Goal: Browse casually: Explore the website without a specific task or goal

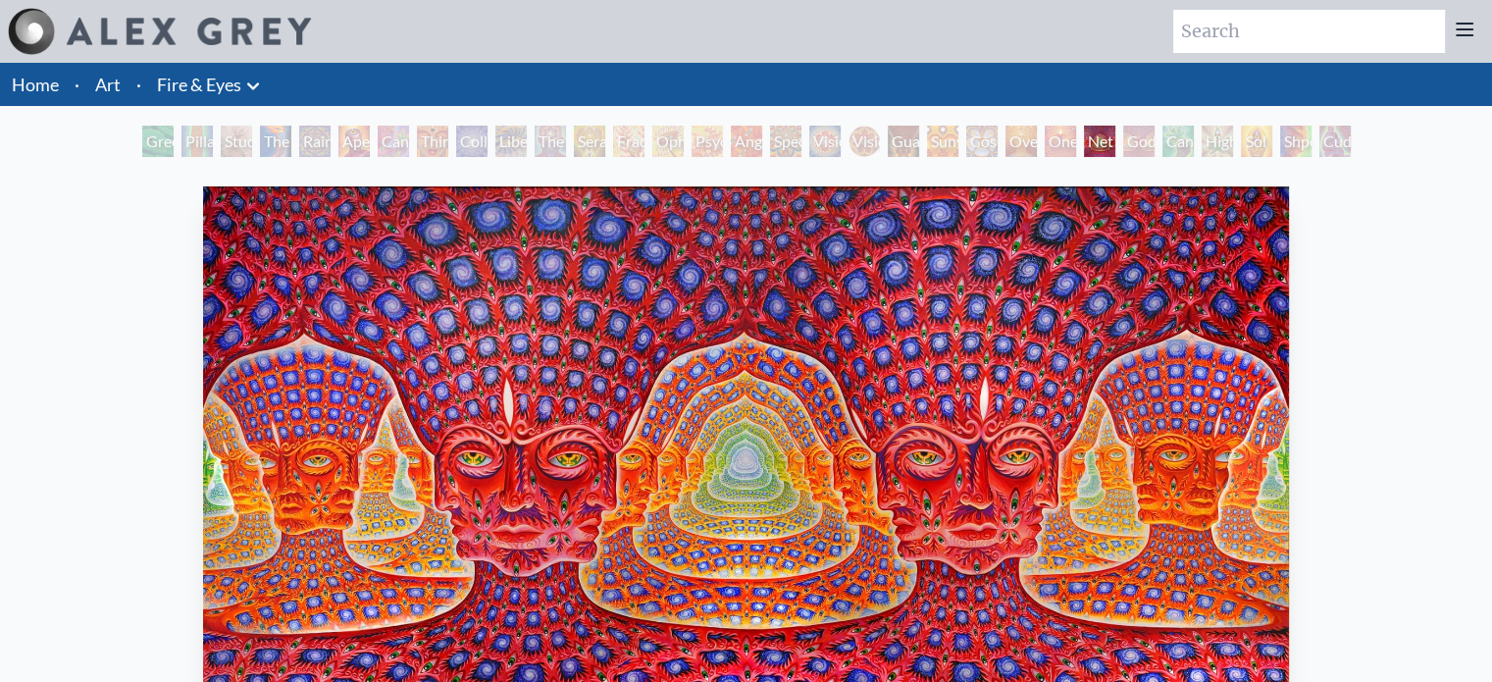
click at [407, 143] on div "Cannabis Sutra" at bounding box center [393, 141] width 31 height 31
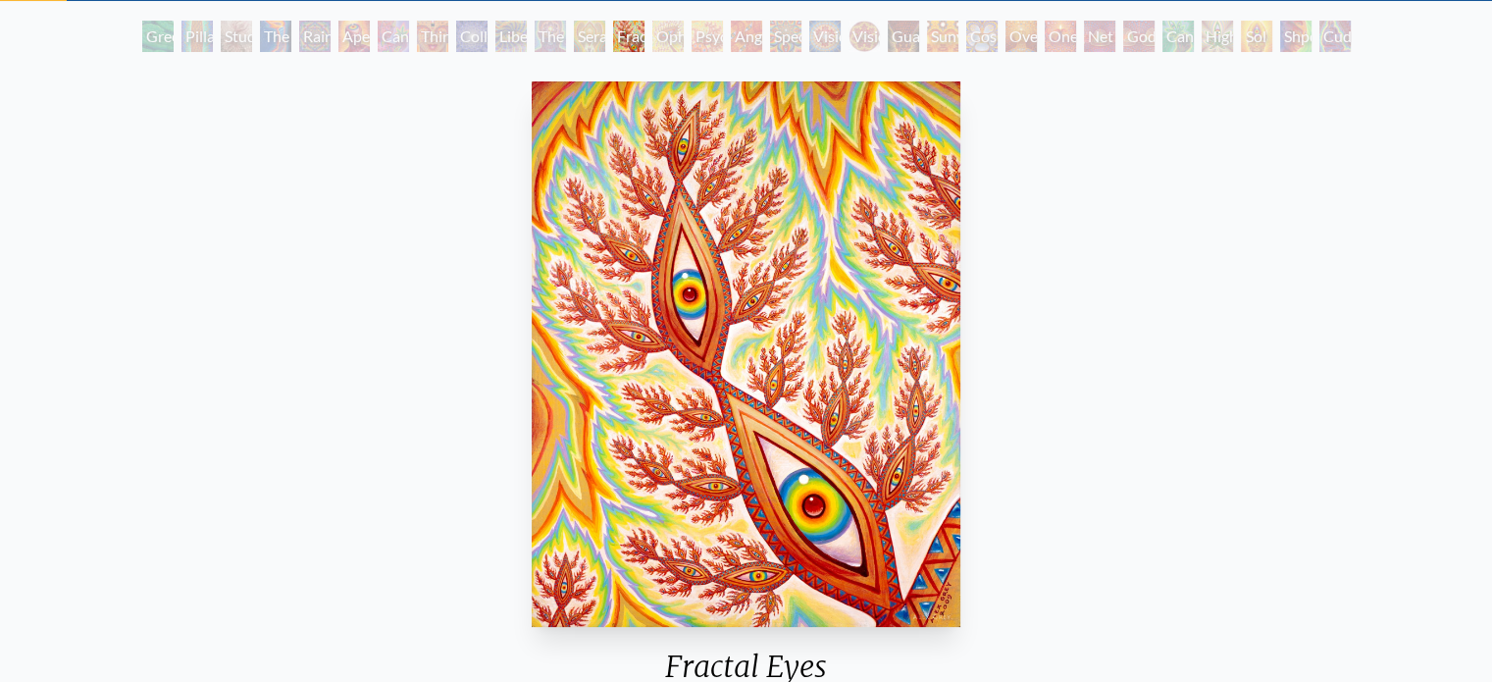
scroll to position [104, 0]
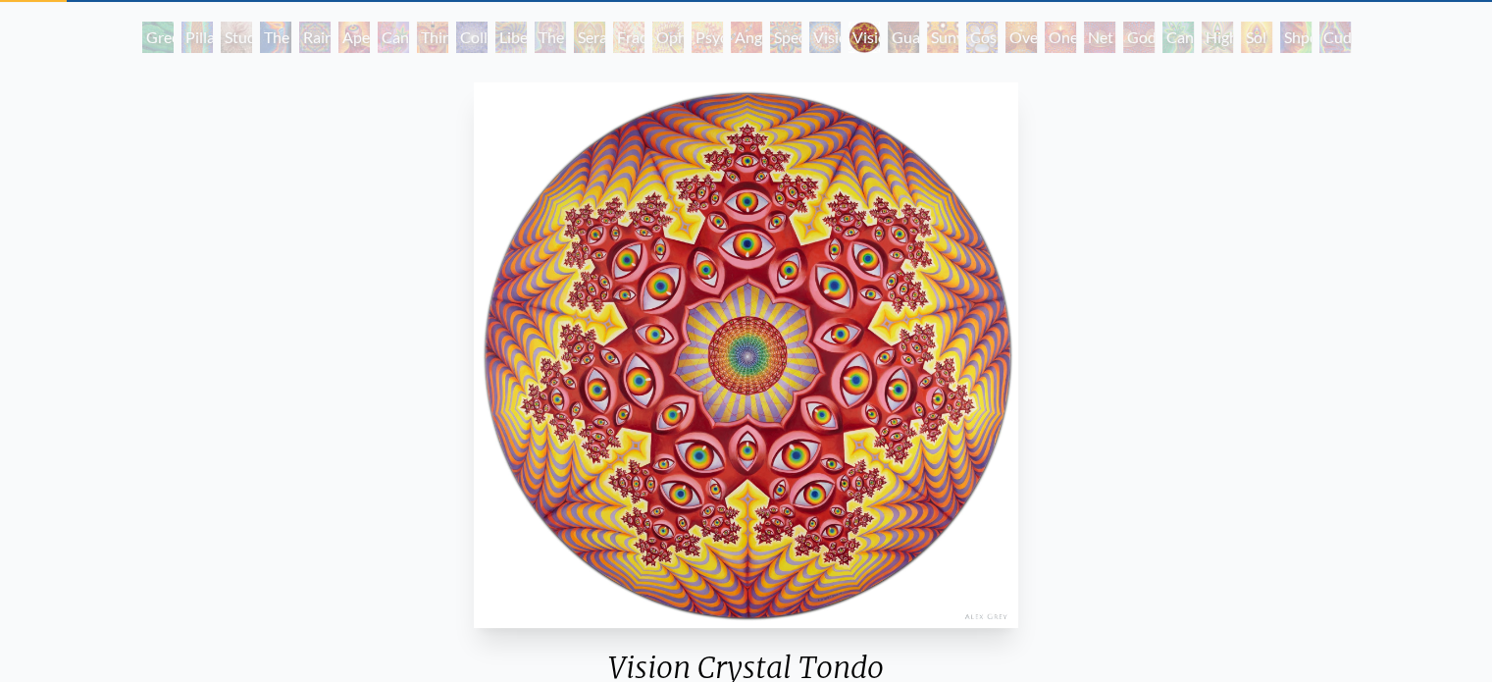
click at [700, 357] on img "19 / 31" at bounding box center [746, 354] width 544 height 545
